Goal: Information Seeking & Learning: Check status

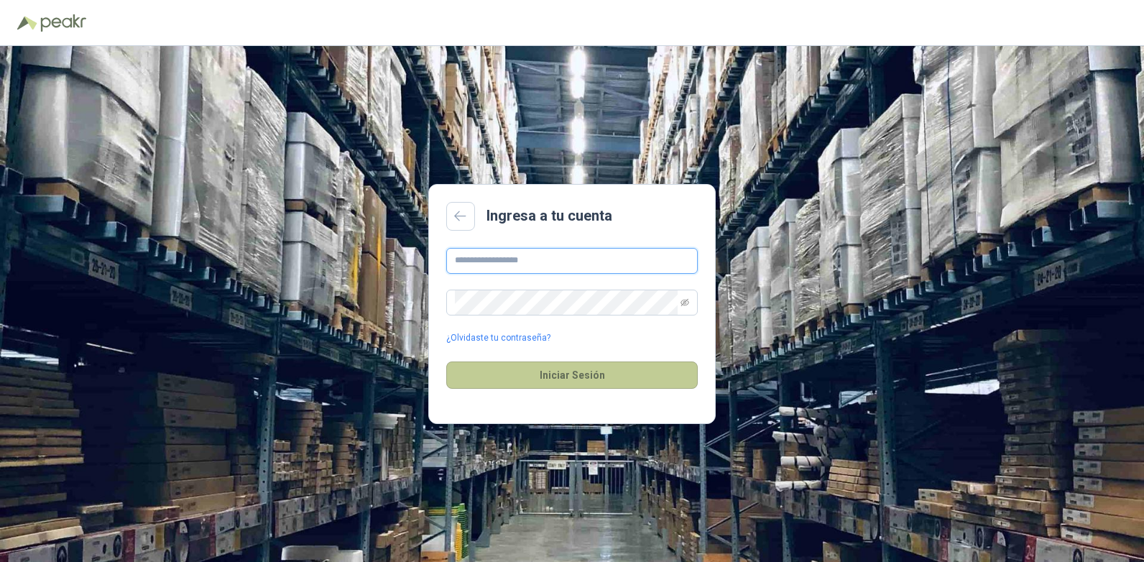
type input "**********"
click at [622, 376] on button "Iniciar Sesión" at bounding box center [572, 374] width 252 height 27
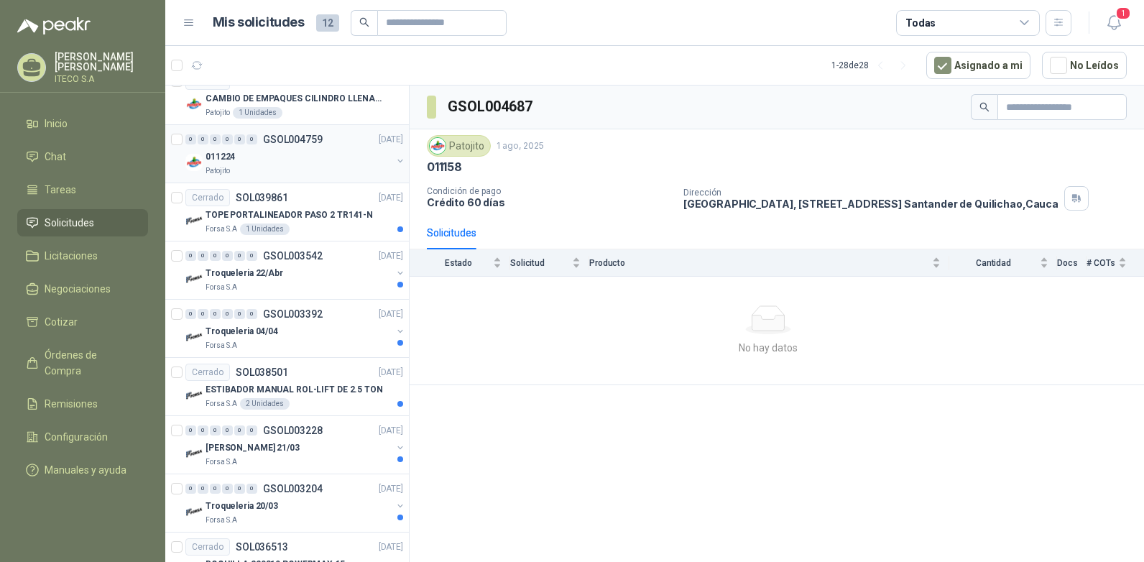
scroll to position [494, 0]
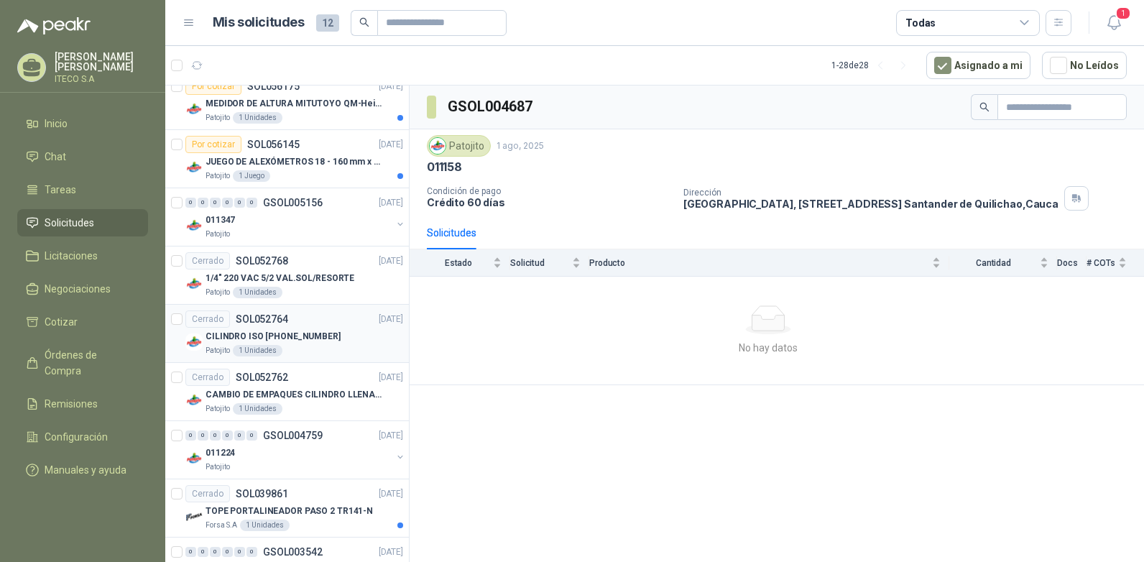
click at [216, 334] on p "CILINDRO ISO [PHONE_NUMBER]" at bounding box center [273, 337] width 135 height 14
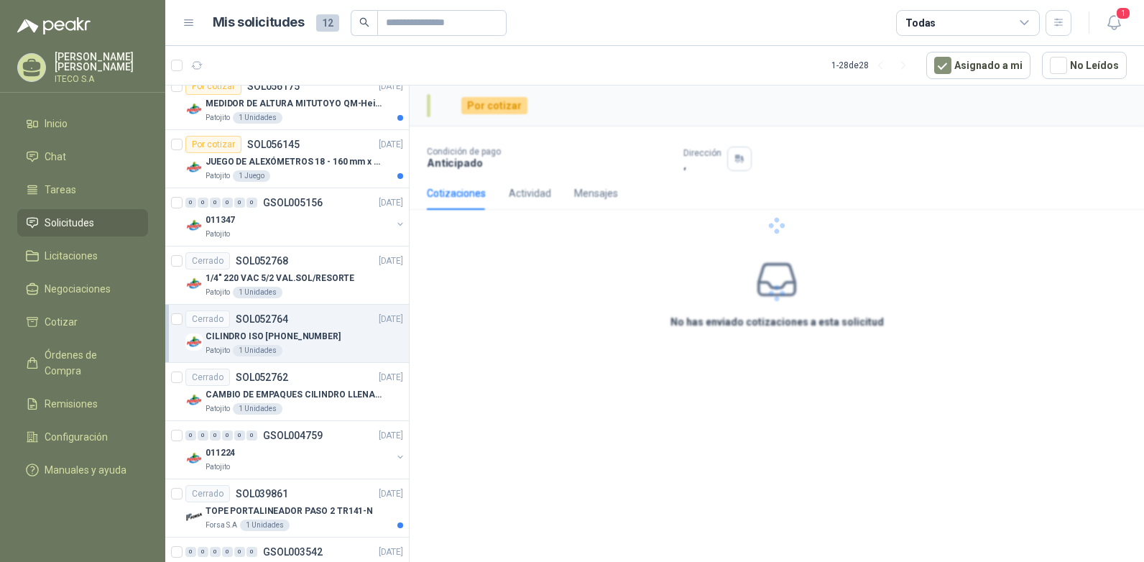
click at [216, 334] on p "CILINDRO ISO [PHONE_NUMBER]" at bounding box center [273, 337] width 135 height 14
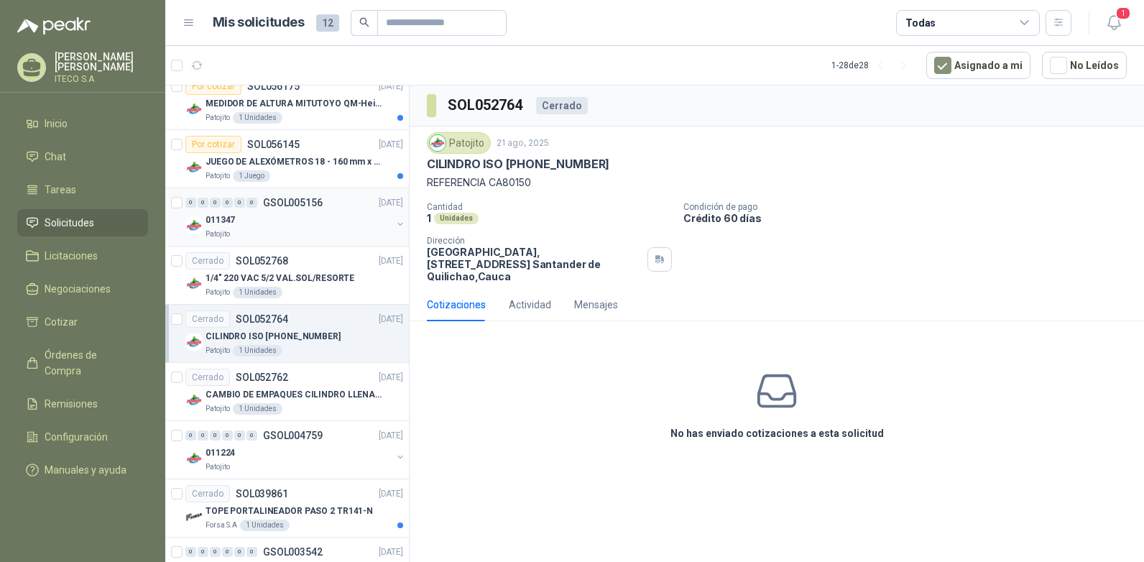
scroll to position [279, 0]
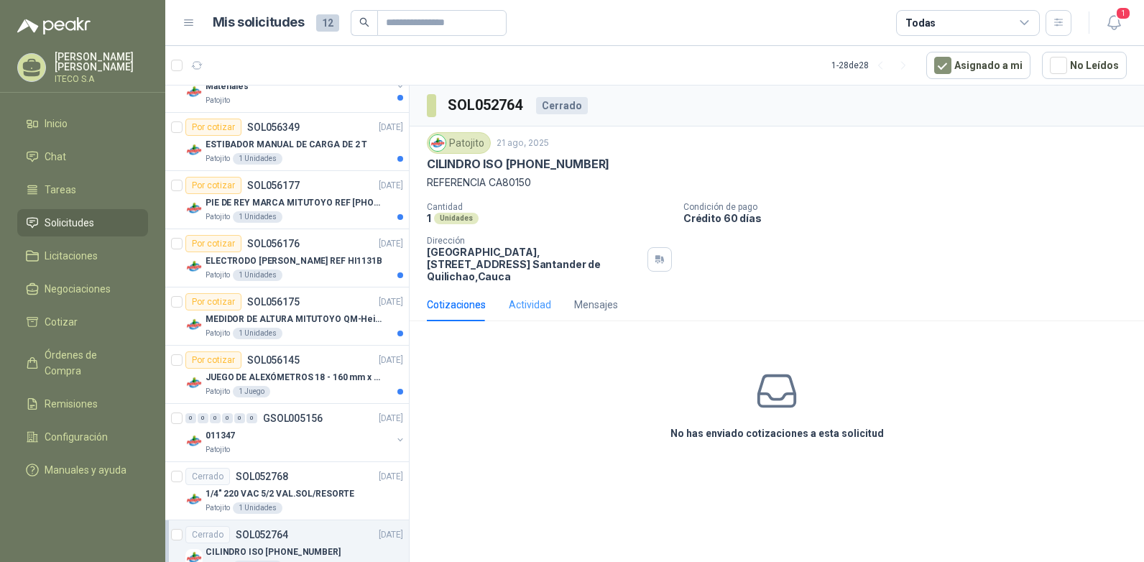
click at [537, 305] on div "Actividad" at bounding box center [530, 304] width 42 height 33
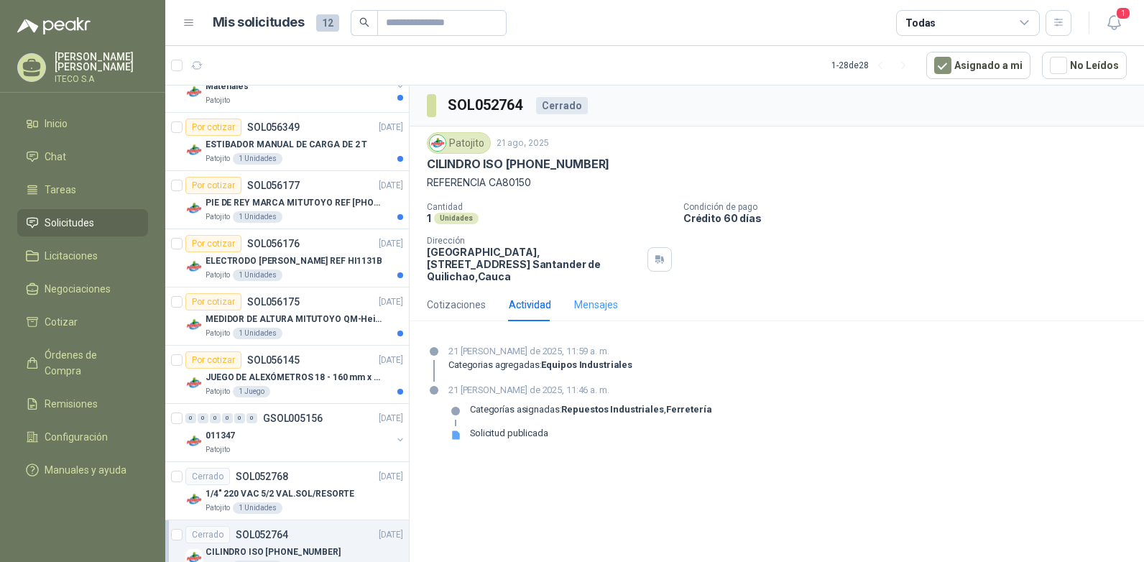
click at [605, 288] on div "Mensajes" at bounding box center [596, 304] width 44 height 33
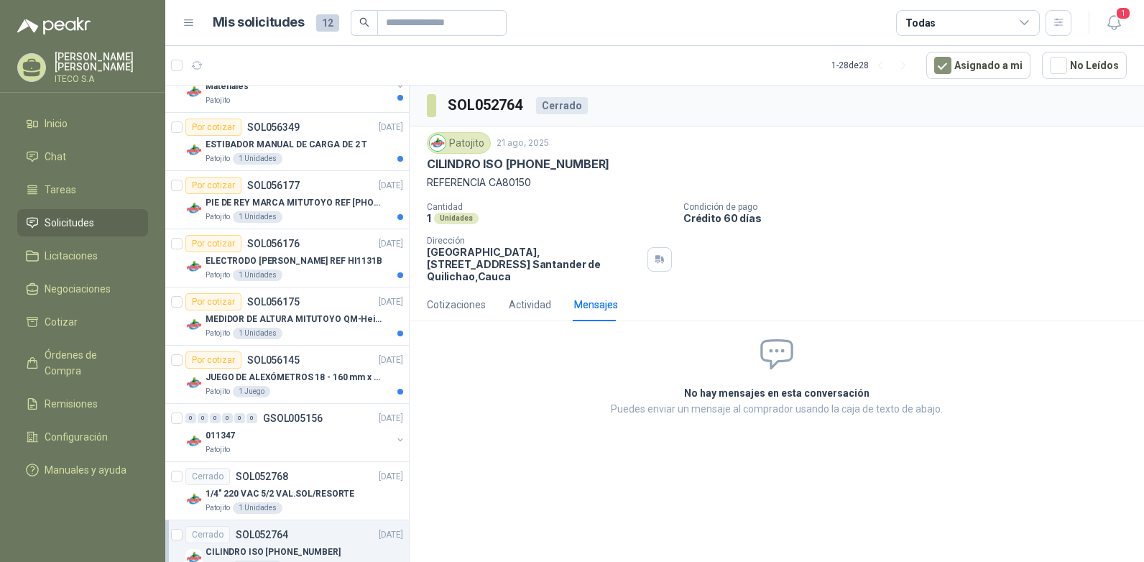
click at [426, 299] on div "Cotizaciones Actividad Mensajes" at bounding box center [777, 304] width 734 height 33
click at [439, 297] on div "Cotizaciones" at bounding box center [456, 305] width 59 height 16
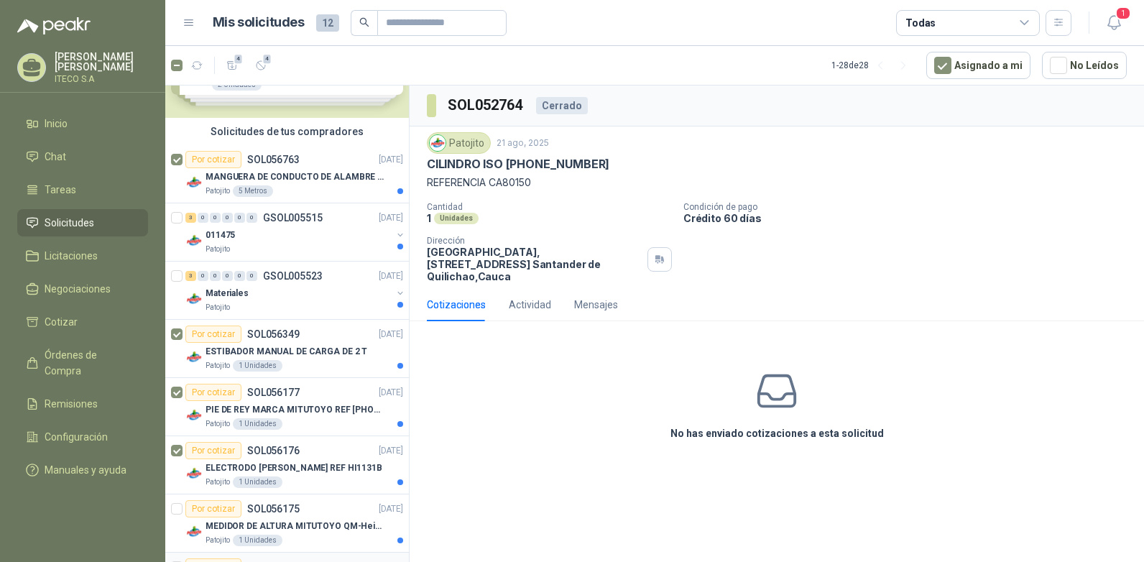
scroll to position [216, 0]
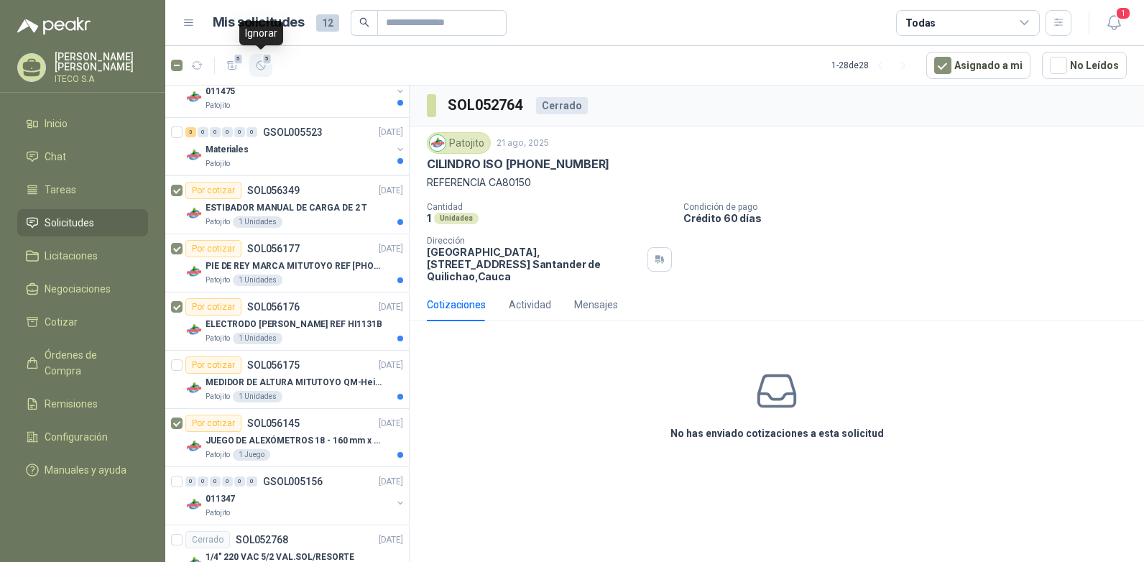
click at [260, 67] on icon "button" at bounding box center [261, 66] width 12 height 12
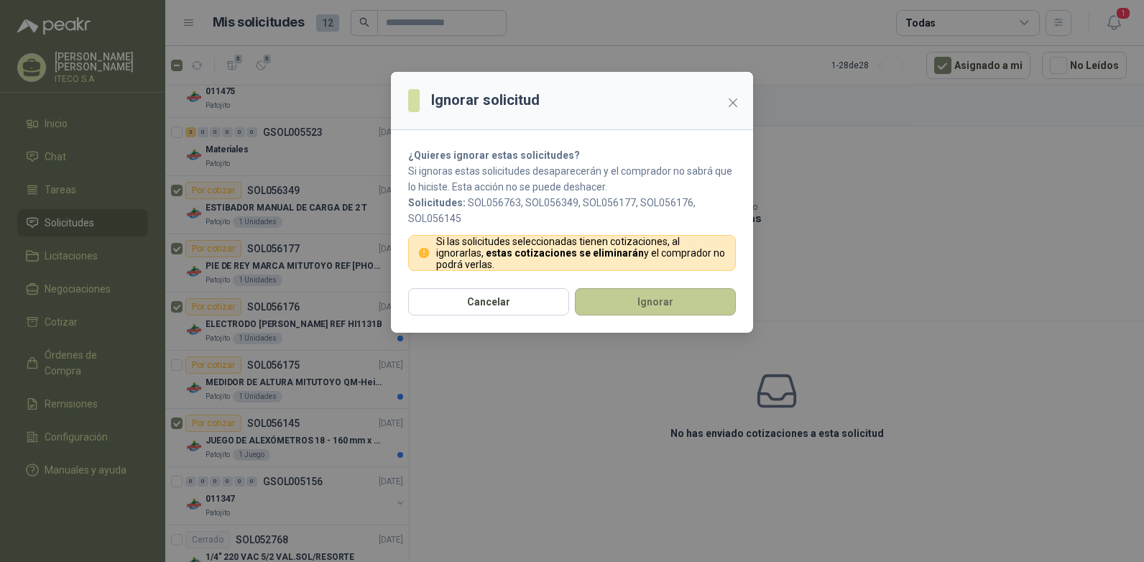
click at [635, 301] on button "Ignorar" at bounding box center [655, 301] width 161 height 27
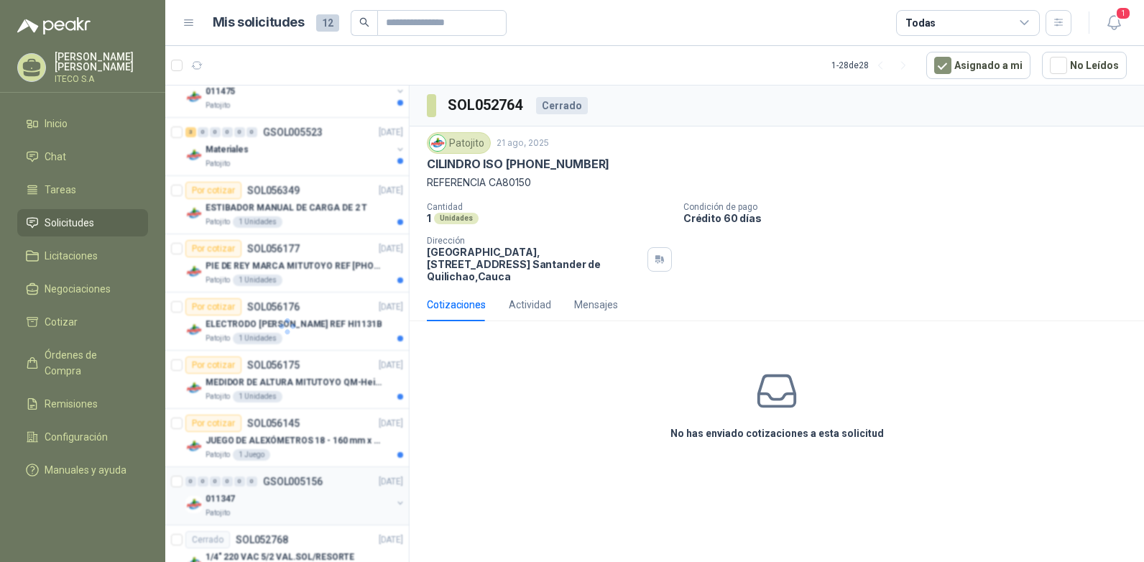
scroll to position [157, 0]
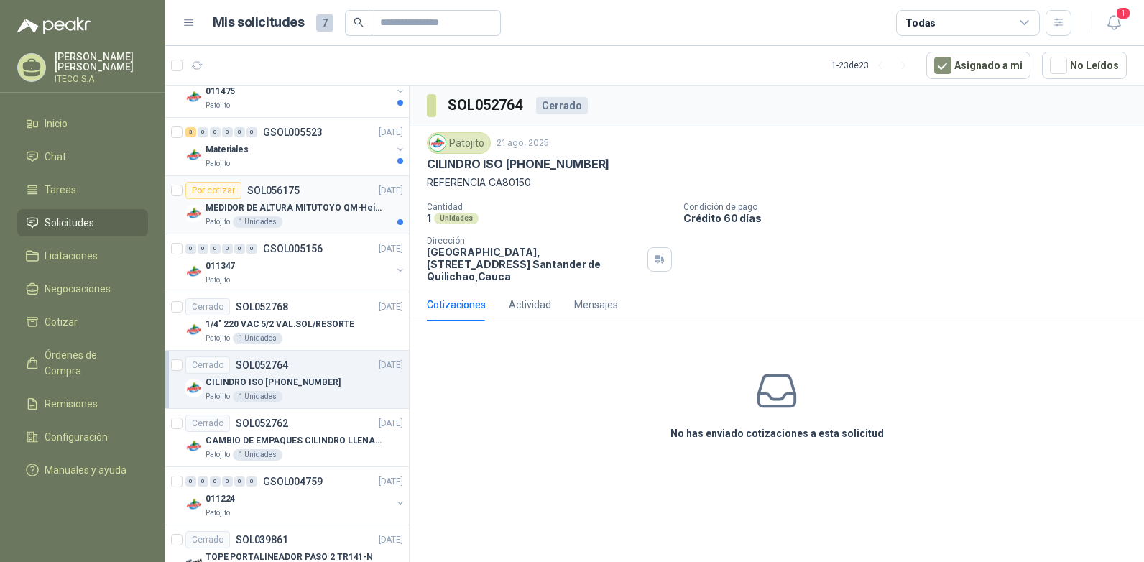
click at [247, 198] on div "Por cotizar SOL056175" at bounding box center [242, 190] width 114 height 17
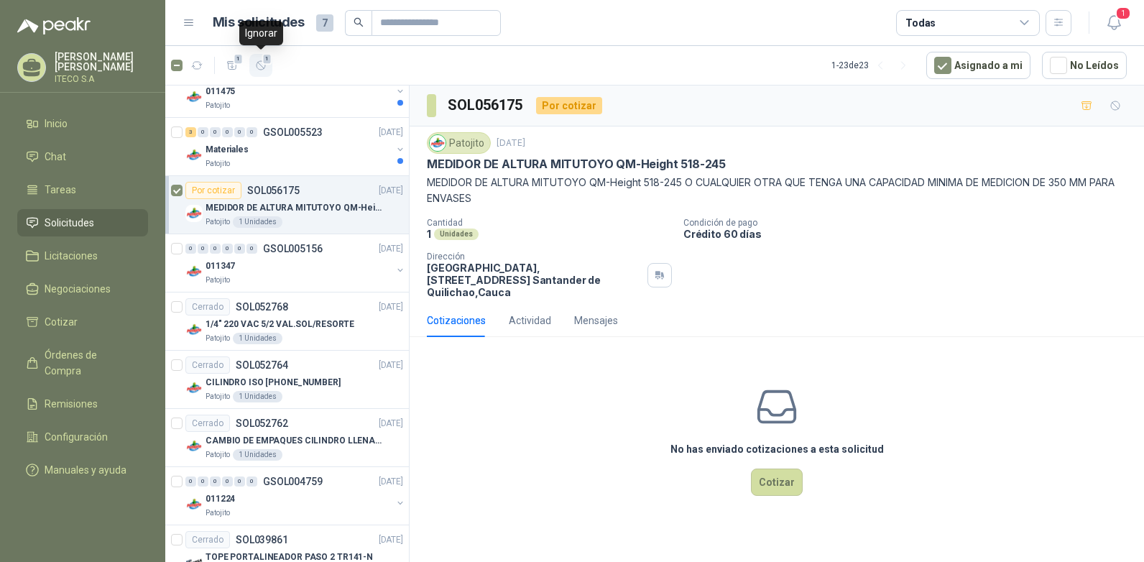
click at [264, 61] on span "1" at bounding box center [267, 58] width 10 height 11
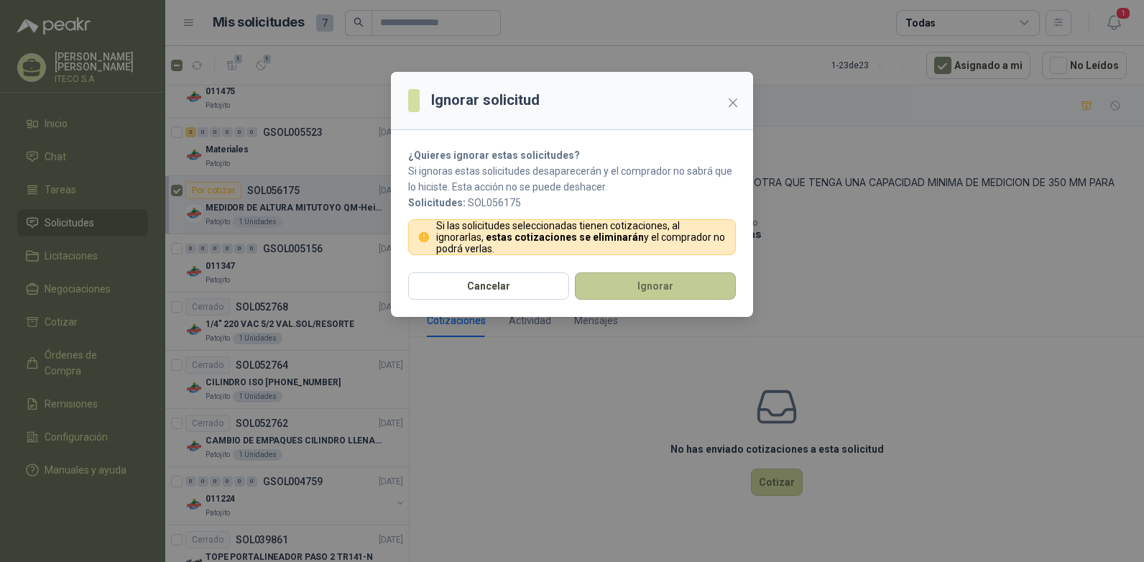
click at [637, 298] on button "Ignorar" at bounding box center [655, 285] width 161 height 27
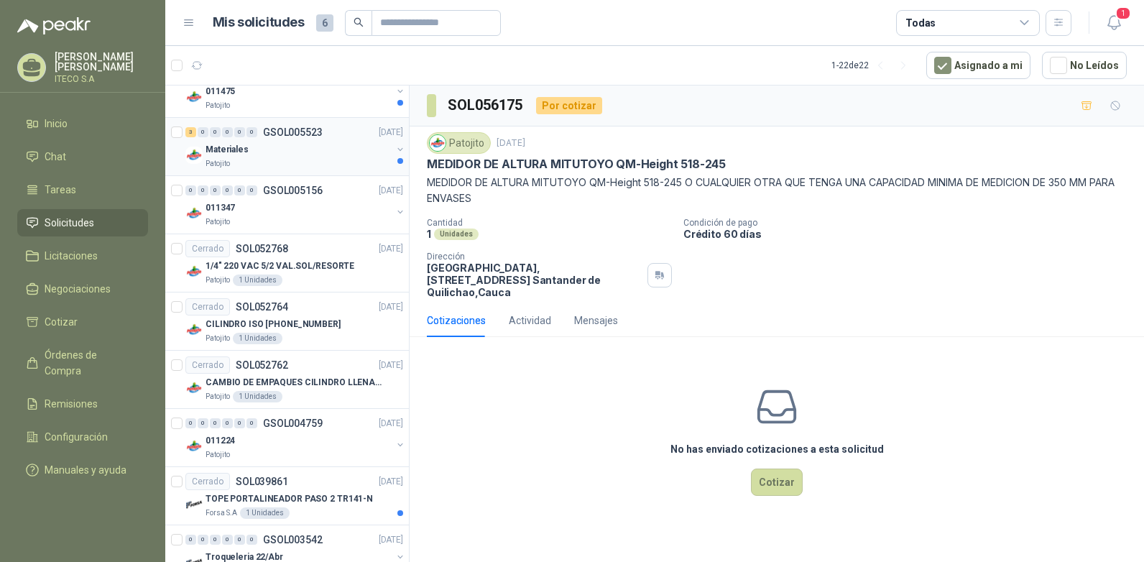
click at [301, 135] on p "GSOL005523" at bounding box center [293, 132] width 60 height 10
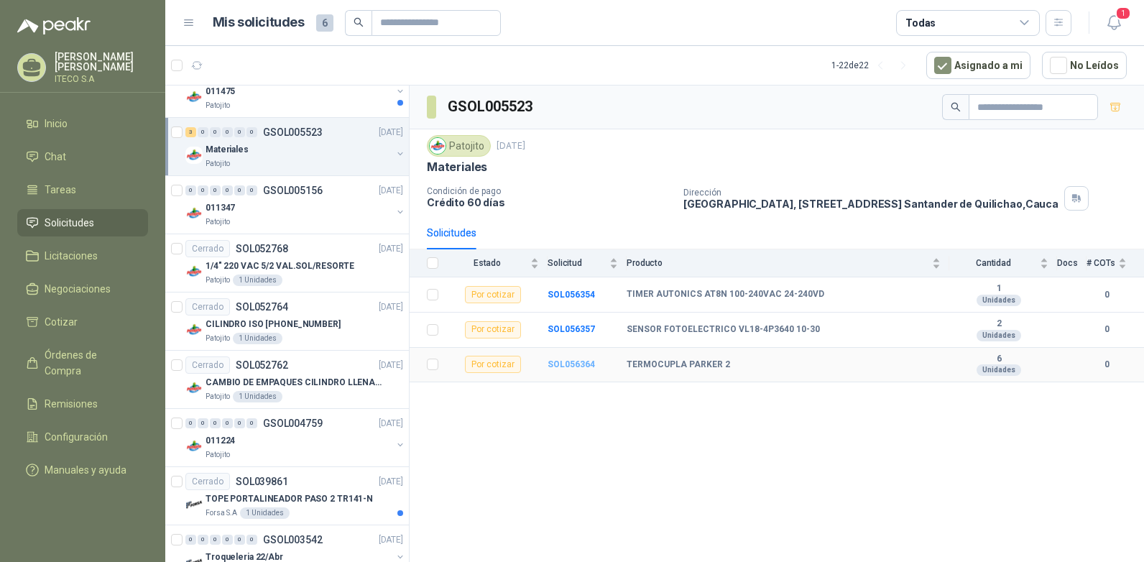
click at [571, 362] on b "SOL056364" at bounding box center [571, 364] width 47 height 10
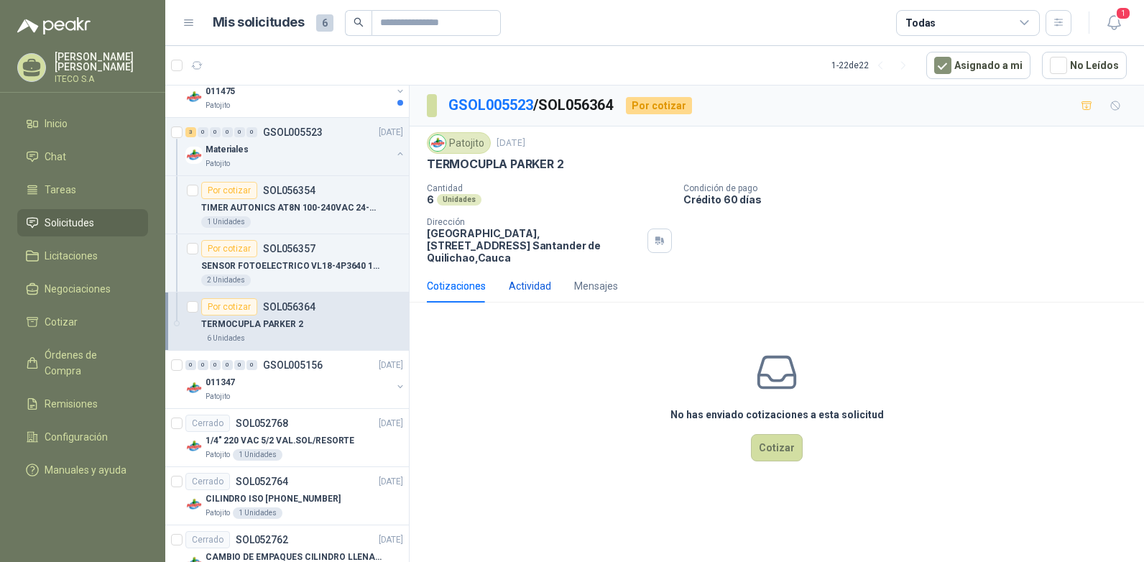
click at [531, 278] on div "Actividad" at bounding box center [530, 286] width 42 height 16
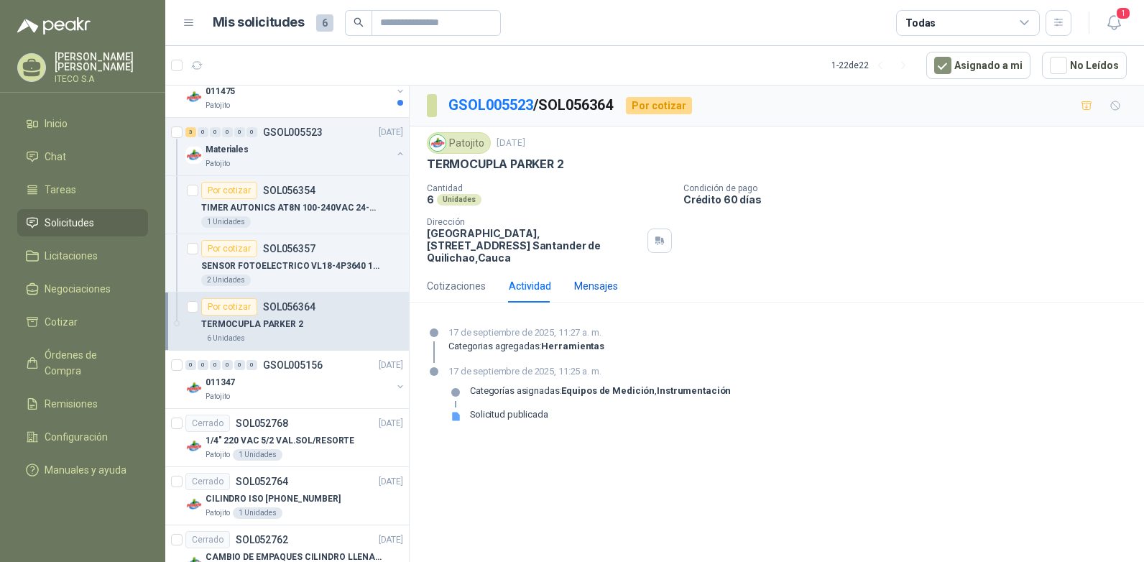
click at [596, 278] on div "Mensajes" at bounding box center [596, 286] width 44 height 16
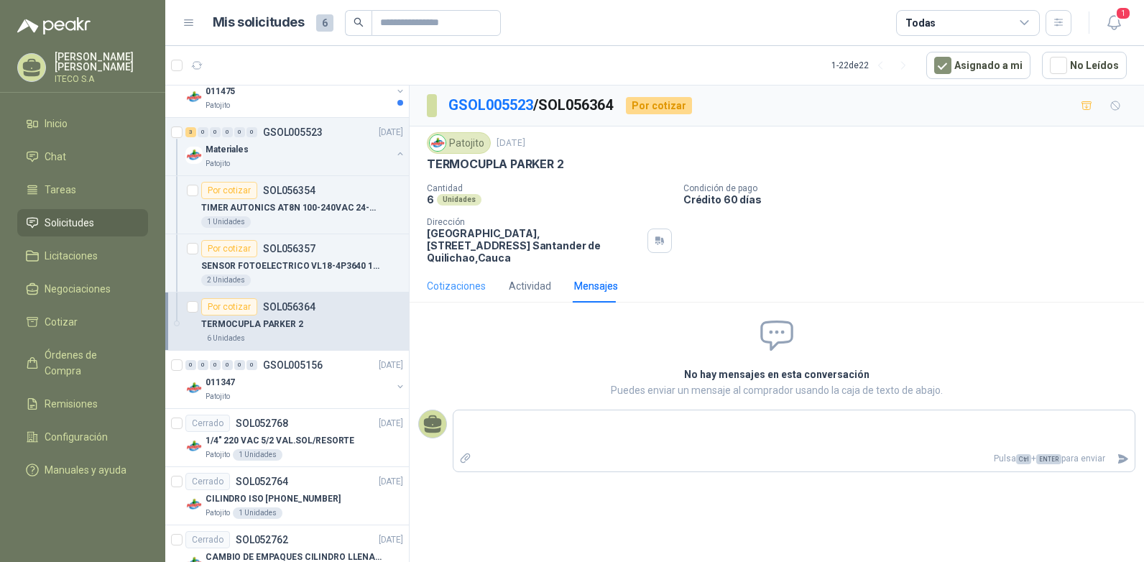
click at [451, 282] on div "Cotizaciones" at bounding box center [456, 285] width 59 height 33
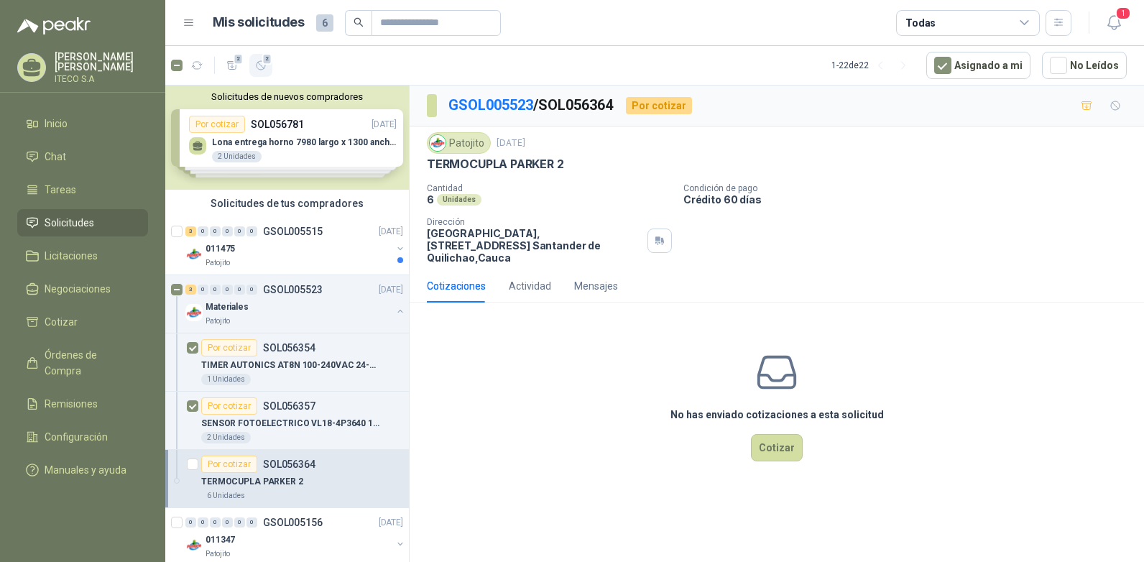
click at [259, 61] on icon "button" at bounding box center [261, 66] width 12 height 12
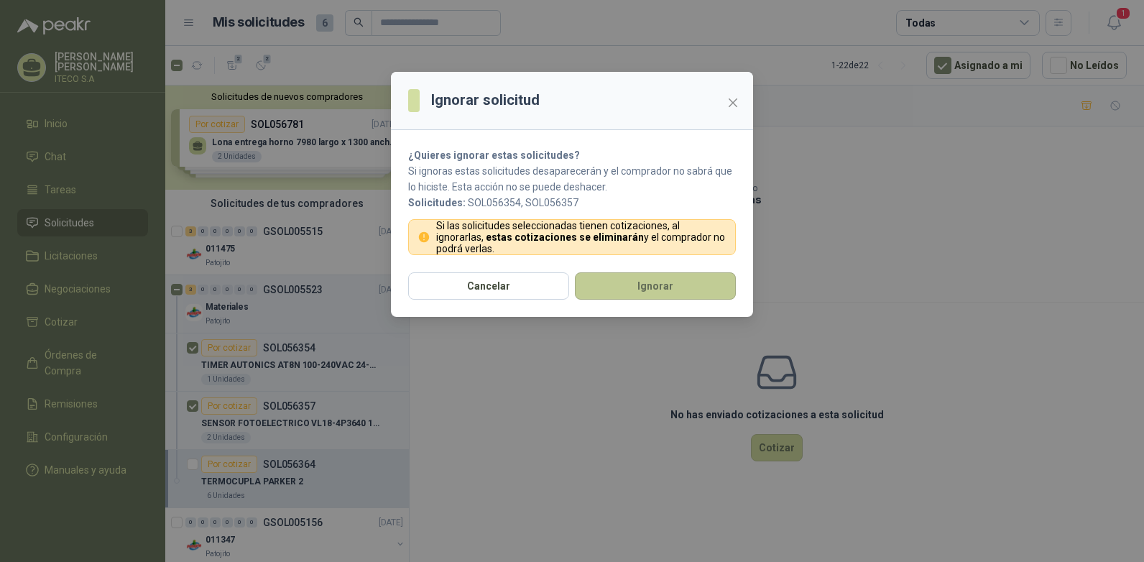
click at [686, 285] on button "Ignorar" at bounding box center [655, 285] width 161 height 27
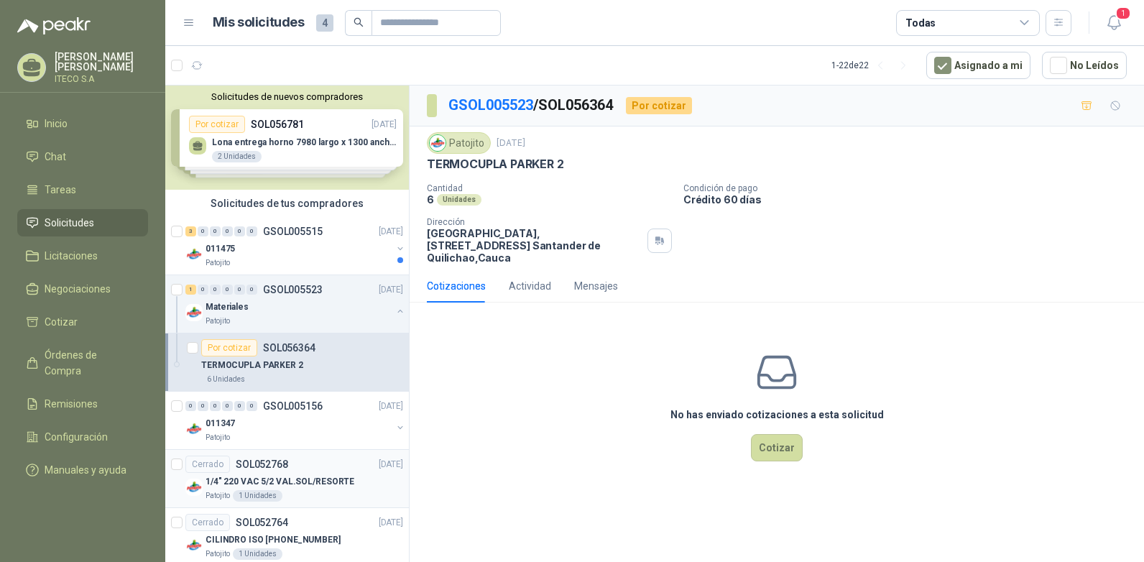
scroll to position [72, 0]
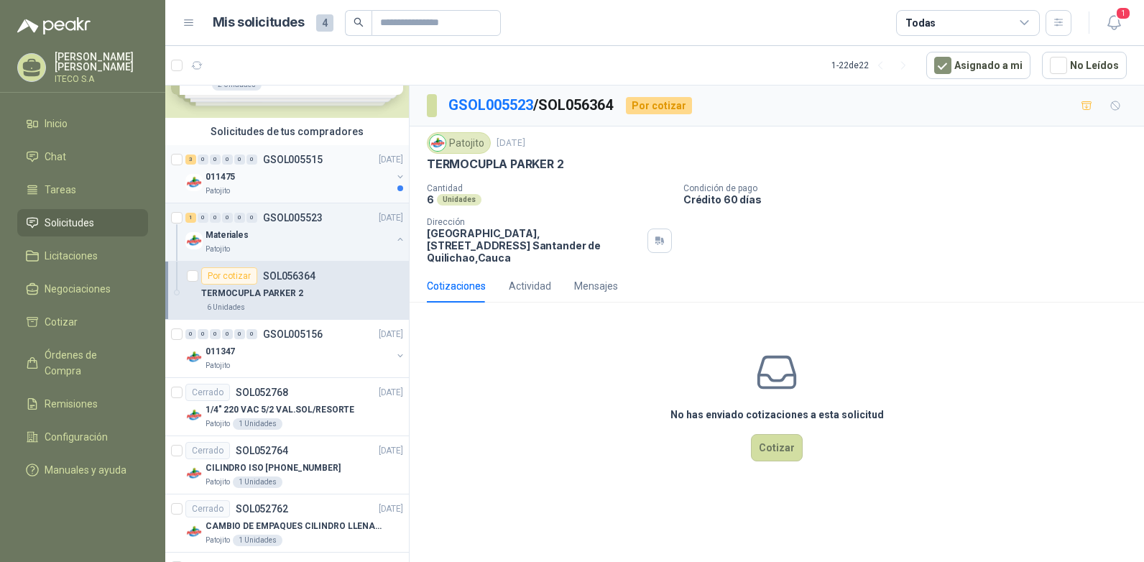
click at [284, 175] on div "011475" at bounding box center [299, 176] width 186 height 17
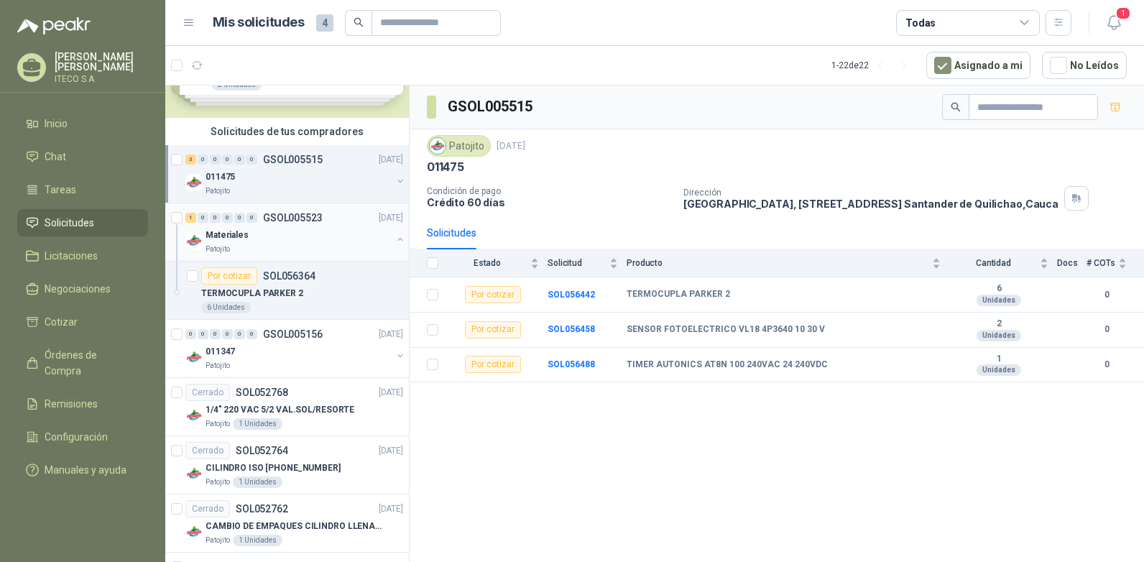
click at [266, 227] on div "Materiales" at bounding box center [299, 234] width 186 height 17
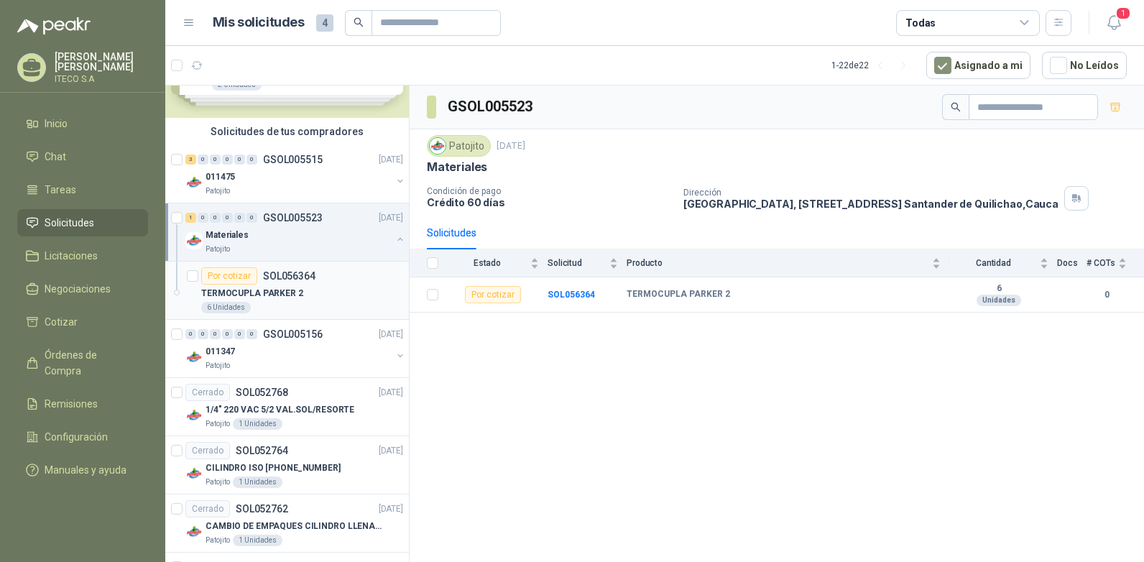
click at [237, 301] on div "TERMOCUPLA PARKER 2" at bounding box center [302, 293] width 202 height 17
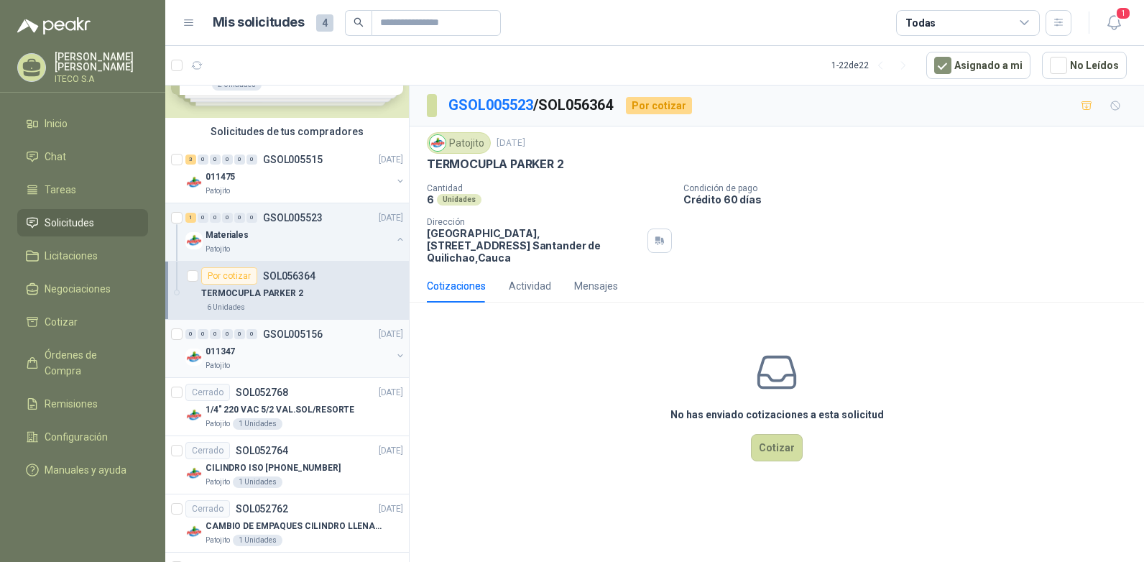
click at [253, 352] on div "011347" at bounding box center [299, 351] width 186 height 17
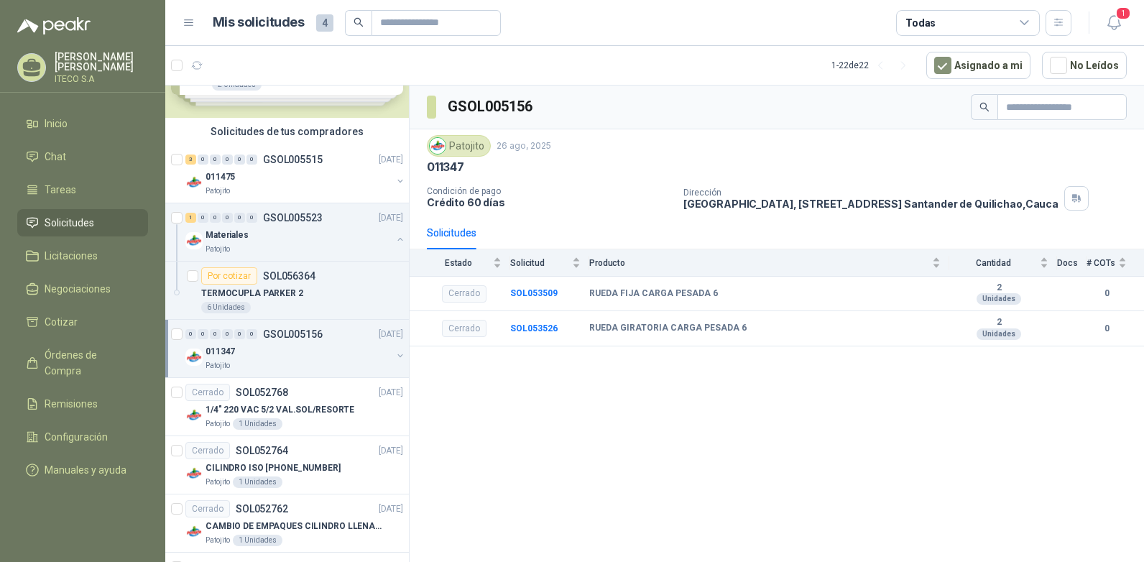
click at [211, 344] on div "011347" at bounding box center [299, 351] width 186 height 17
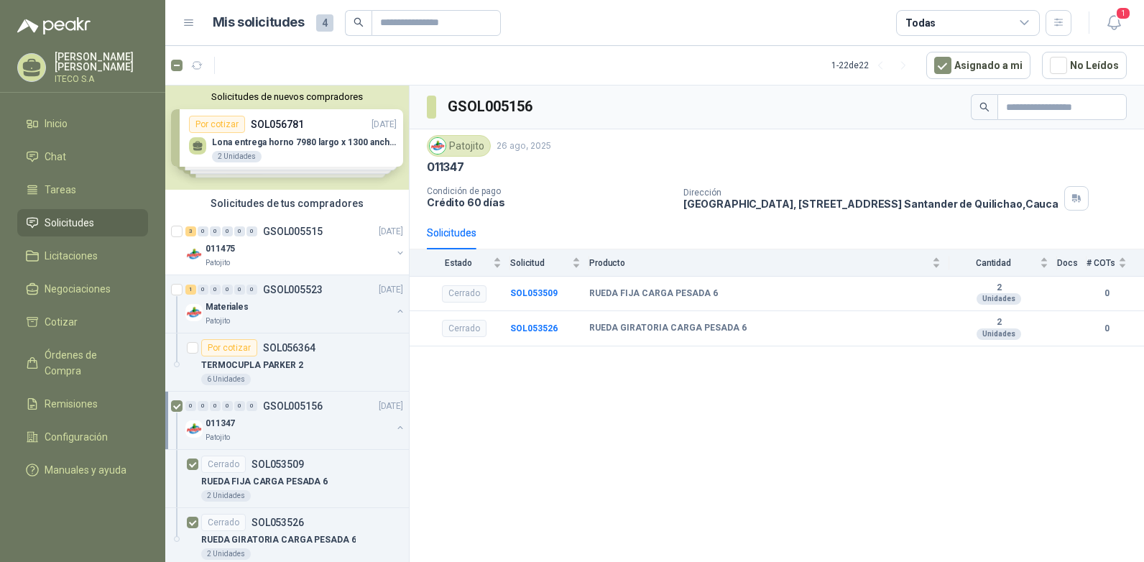
drag, startPoint x: 237, startPoint y: 426, endPoint x: 588, endPoint y: 429, distance: 350.7
click at [588, 429] on div "GSOL005156 Patojito 26 ago, 2025 011347 Condición de pago Crédito 60 [PERSON_NA…" at bounding box center [777, 326] width 734 height 481
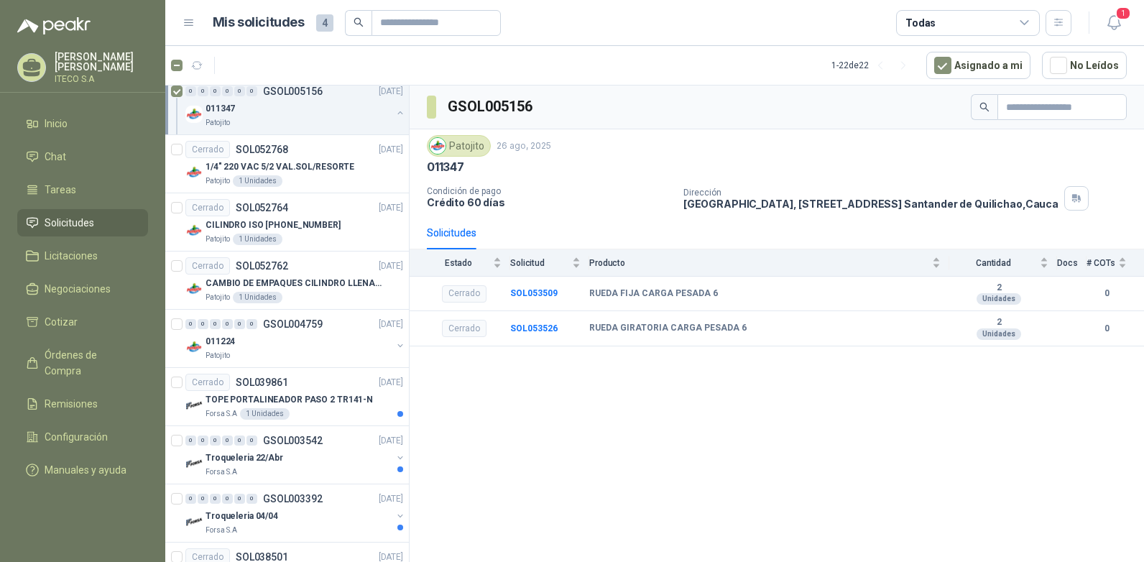
scroll to position [359, 0]
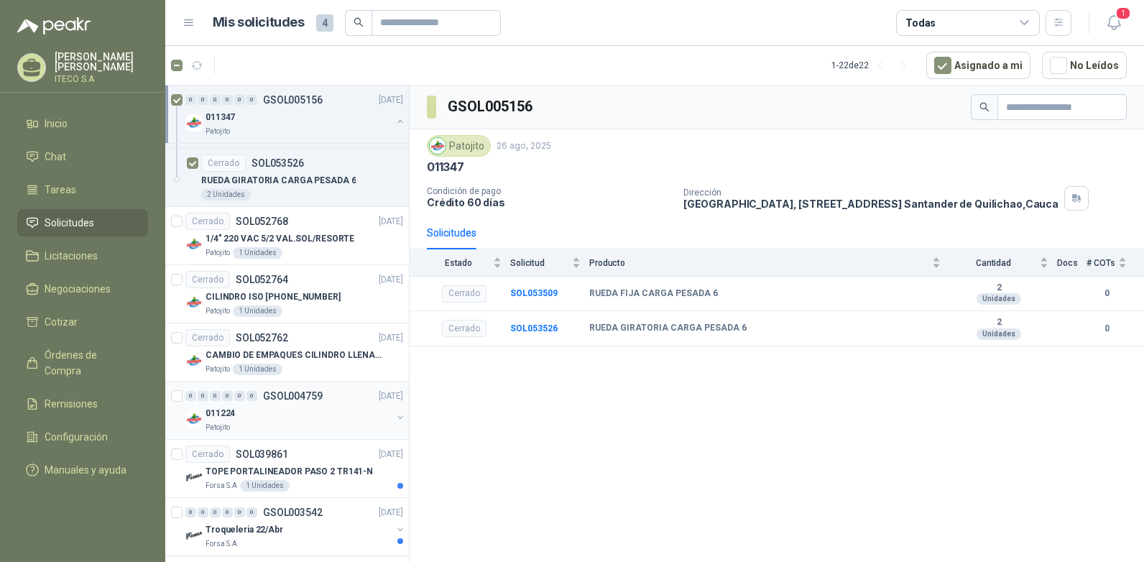
click at [277, 409] on div "011224" at bounding box center [299, 413] width 186 height 17
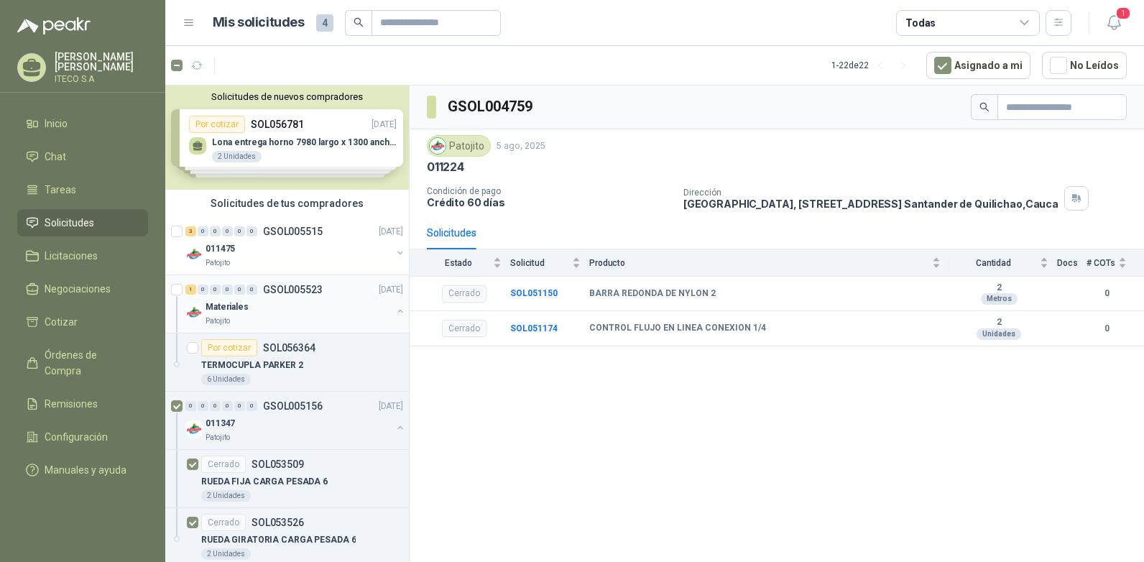
click at [226, 293] on div "0" at bounding box center [227, 290] width 11 height 10
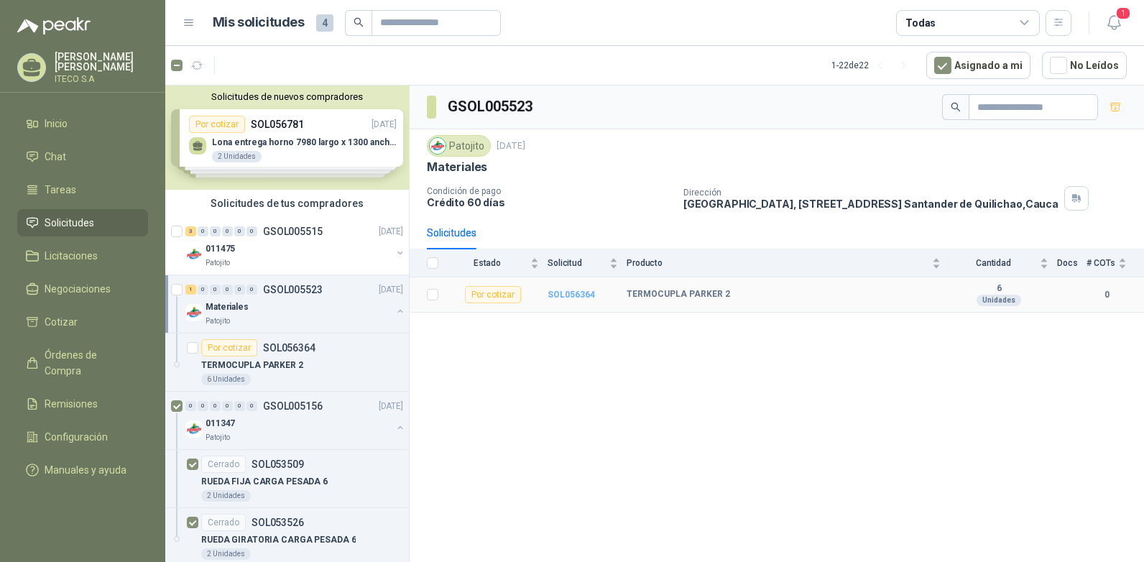
click at [584, 292] on b "SOL056364" at bounding box center [571, 295] width 47 height 10
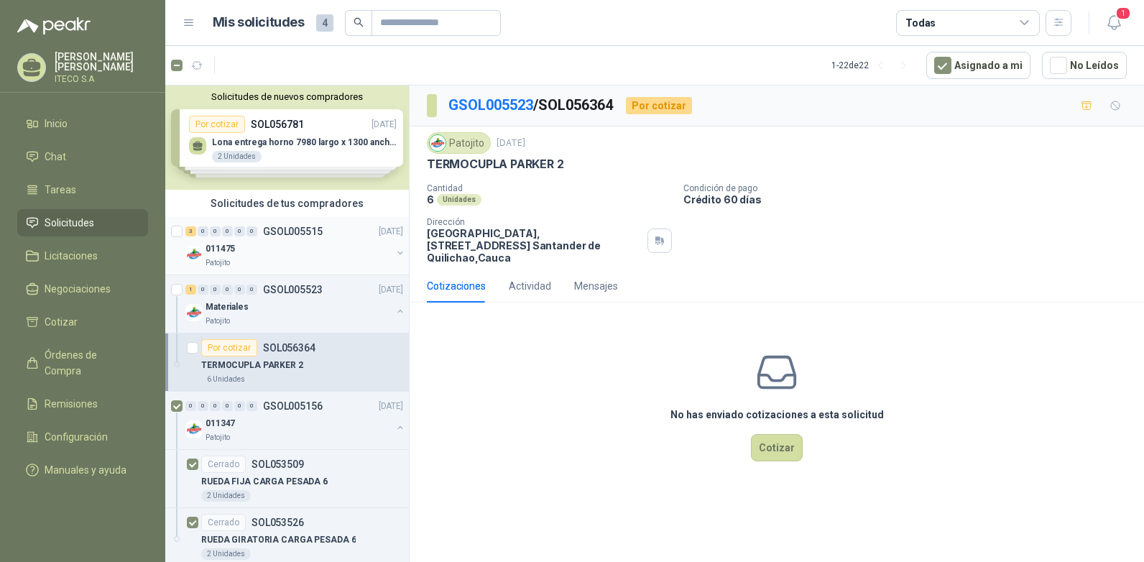
click at [167, 226] on div "3 0 0 0 0 0 GSOL005515 [DATE] 011475 Patojito" at bounding box center [287, 246] width 244 height 58
click at [260, 65] on icon "button" at bounding box center [261, 66] width 12 height 12
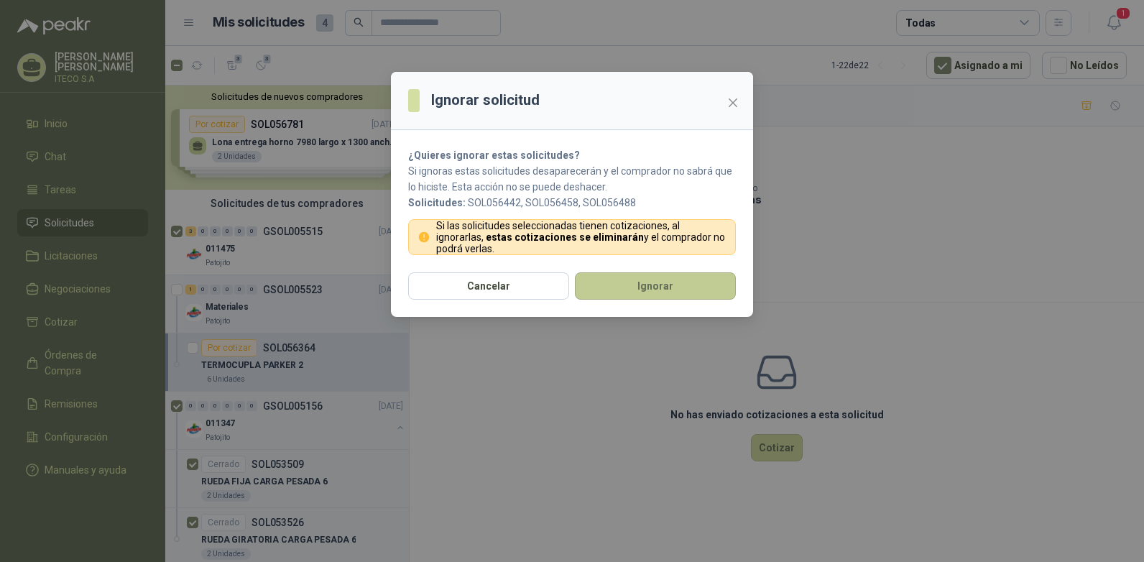
click at [702, 299] on button "Ignorar" at bounding box center [655, 285] width 161 height 27
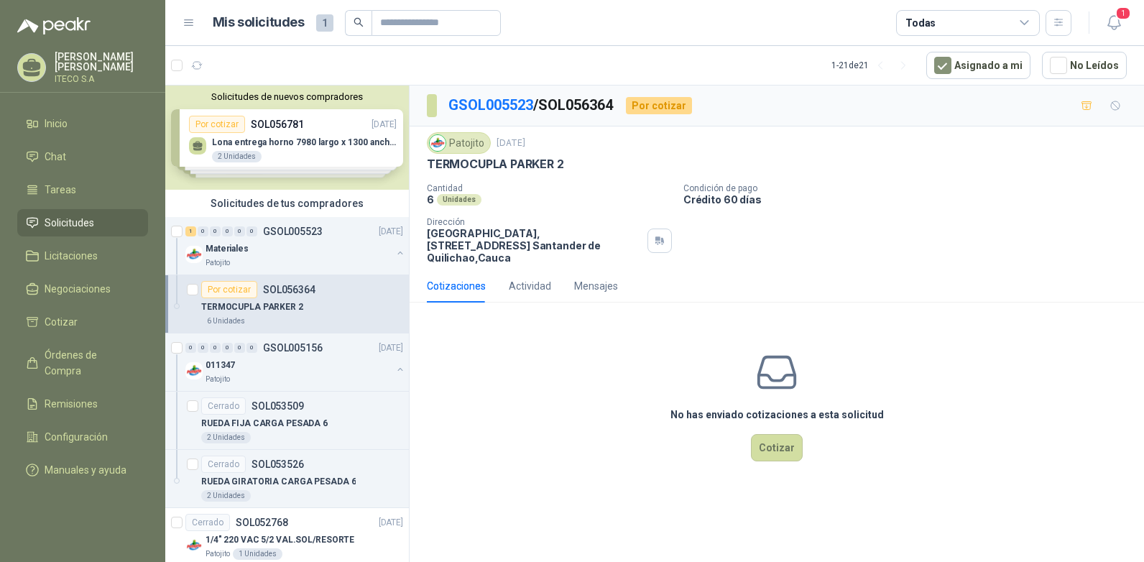
click at [86, 63] on p "[PERSON_NAME]" at bounding box center [101, 62] width 93 height 20
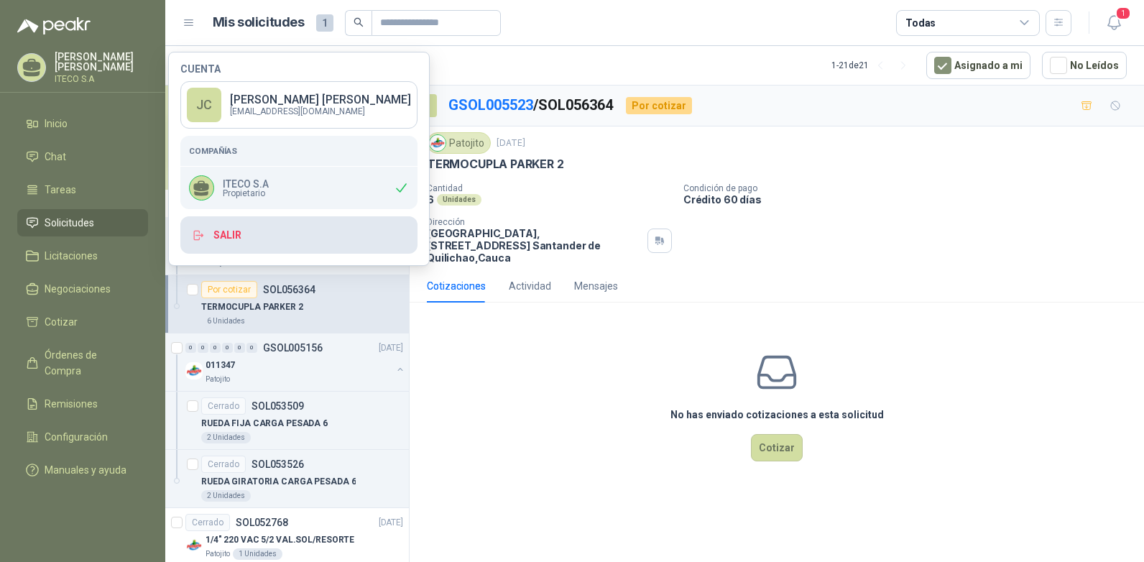
click at [233, 241] on button "Salir" at bounding box center [298, 234] width 237 height 37
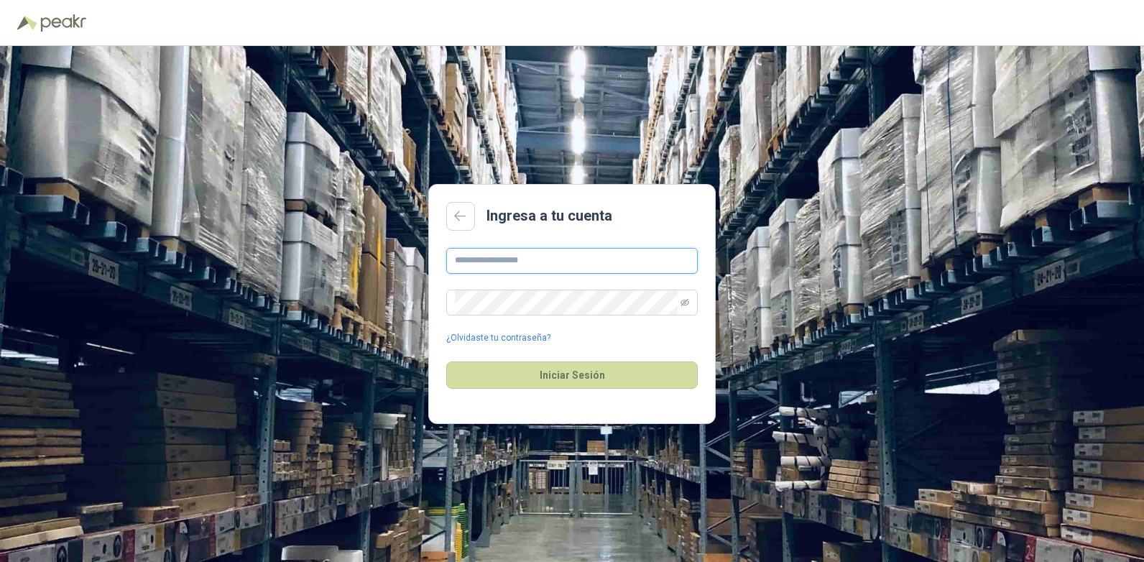
type input "**********"
